Goal: Navigation & Orientation: Go to known website

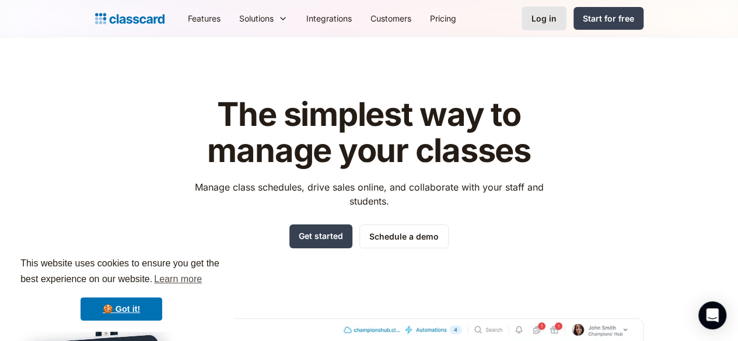
click at [557, 23] on div "Log in" at bounding box center [544, 18] width 25 height 12
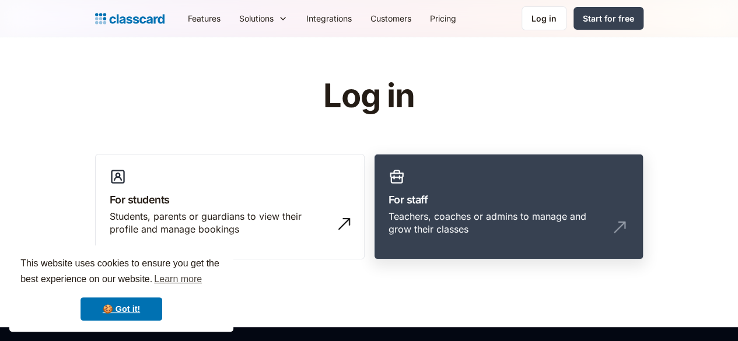
click at [483, 184] on link "For staff Teachers, coaches or admins to manage and grow their classes" at bounding box center [509, 207] width 270 height 106
